Goal: Entertainment & Leisure: Consume media (video, audio)

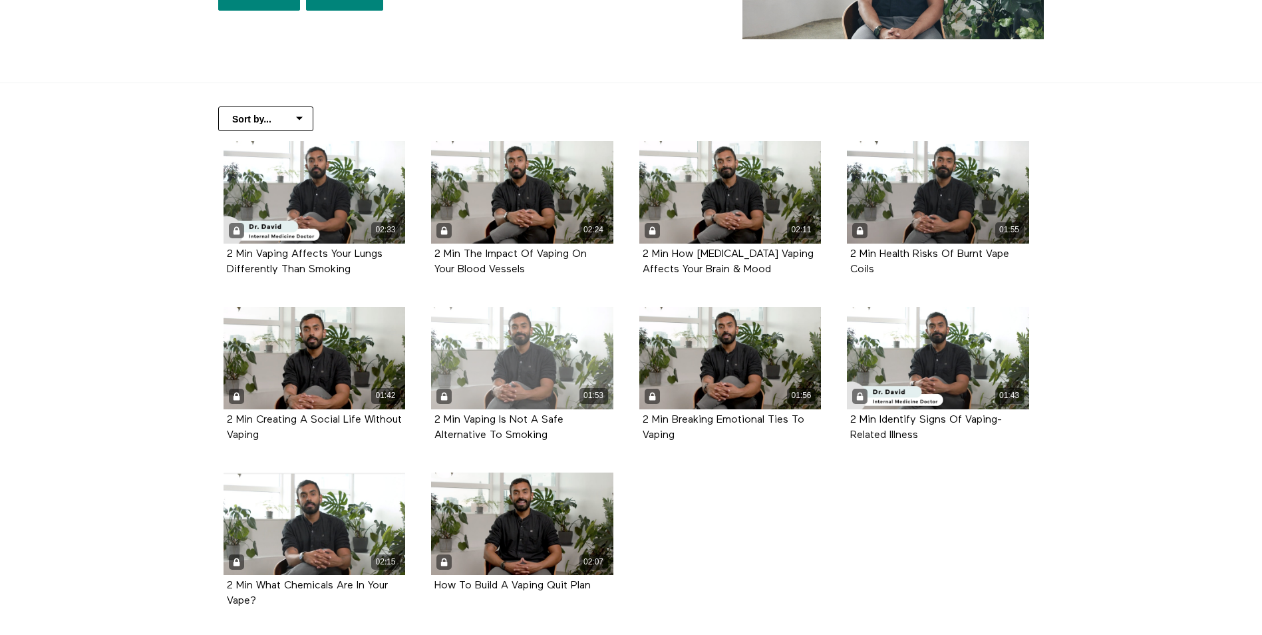
scroll to position [200, 0]
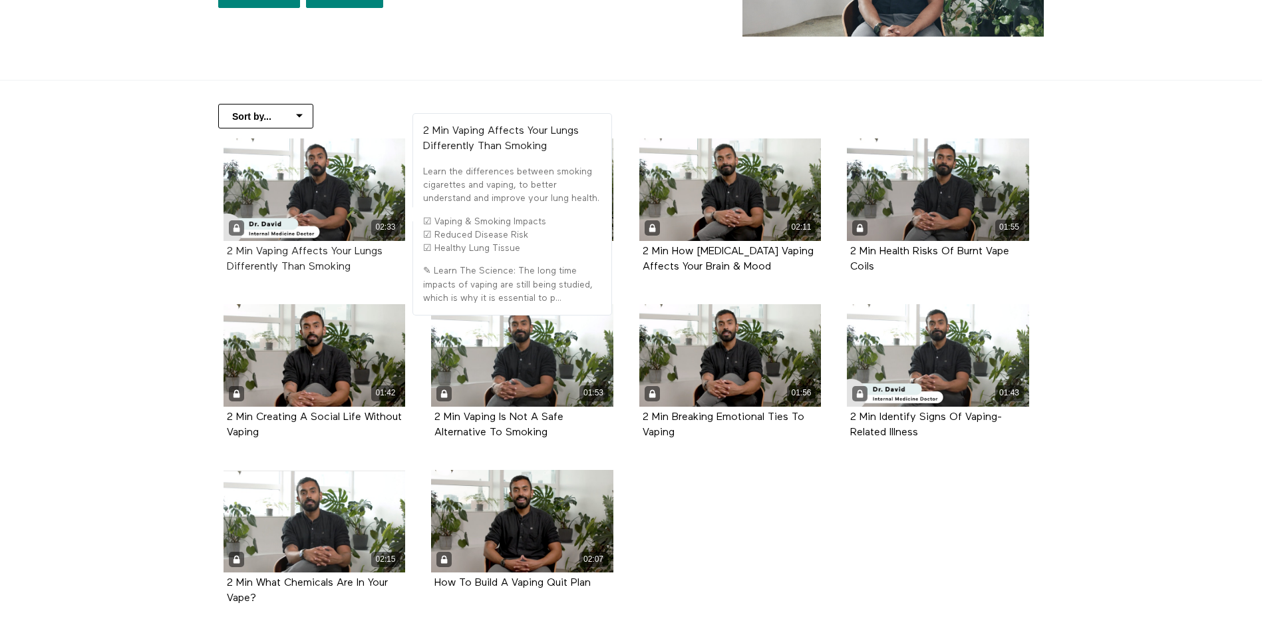
click at [318, 263] on strong "2 Min Vaping Affects Your Lungs Differently Than Smoking" at bounding box center [305, 259] width 156 height 26
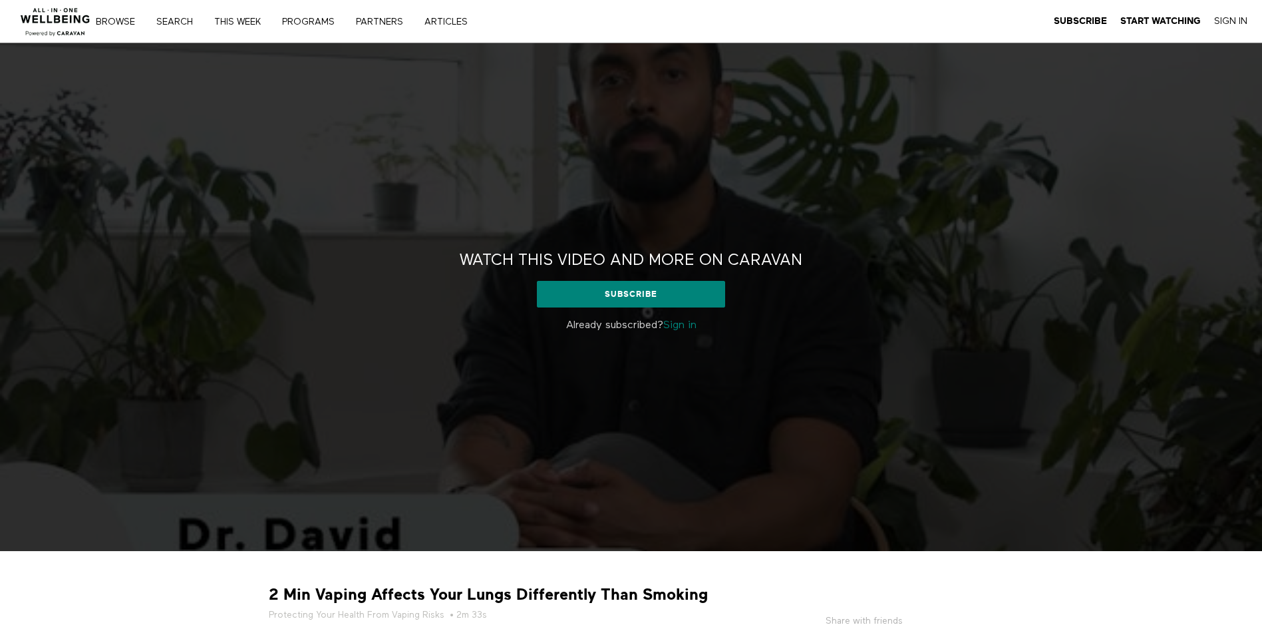
click at [410, 461] on div "Watch this video and more on CARAVAN Watch this video and more on CARAVAN Subsc…" at bounding box center [631, 297] width 1262 height 508
click at [481, 589] on strong "2 Min Vaping Affects Your Lungs Differently Than Smoking" at bounding box center [488, 594] width 439 height 21
click at [680, 321] on link "Sign in" at bounding box center [679, 325] width 33 height 11
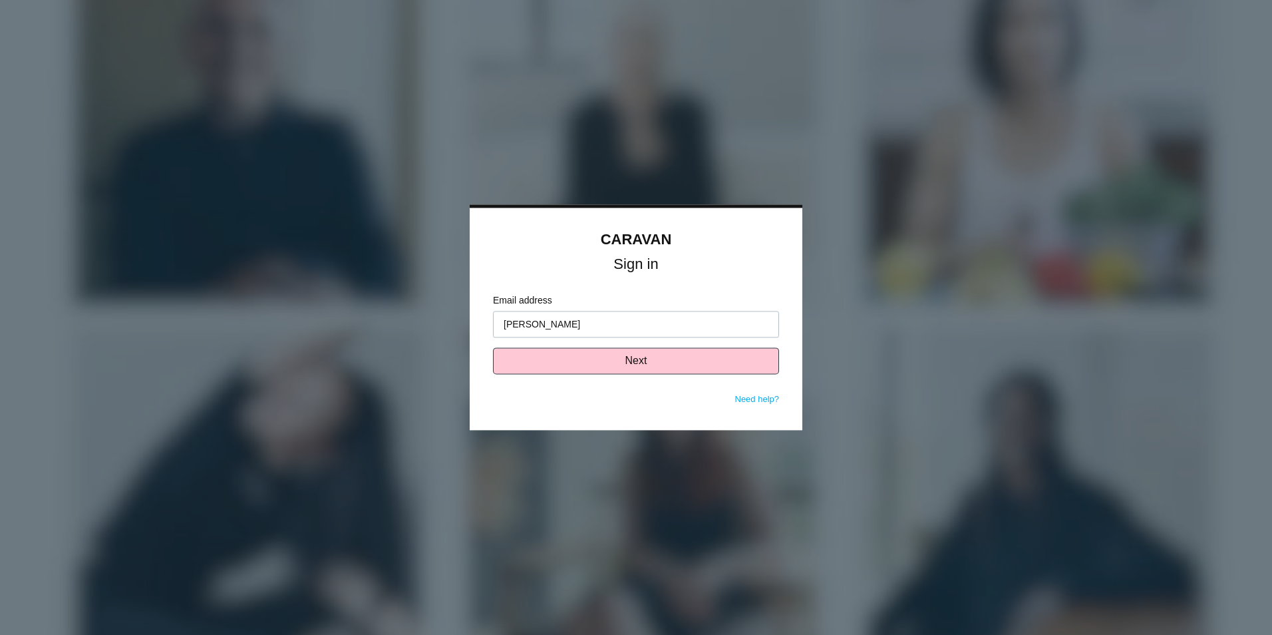
type input "mike.gagne@tampico.com"
click at [575, 367] on button "Next" at bounding box center [636, 361] width 286 height 27
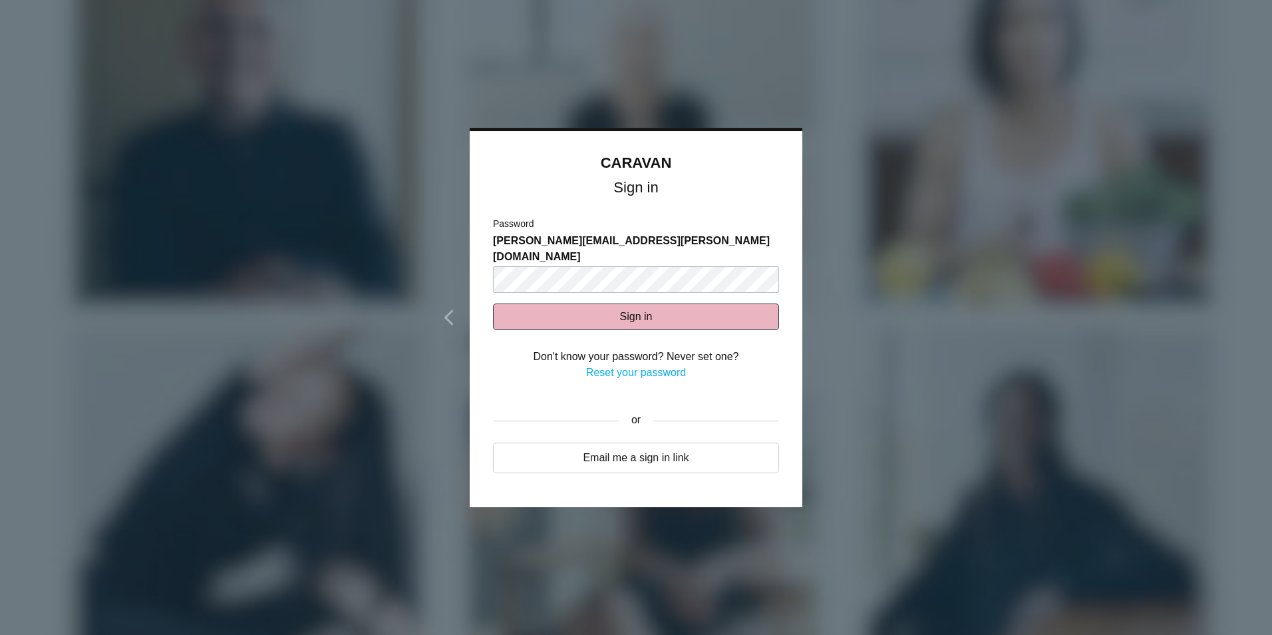
click at [629, 303] on button "Sign in" at bounding box center [636, 316] width 286 height 27
